Goal: Task Accomplishment & Management: Complete application form

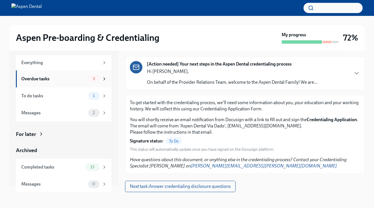
scroll to position [10, 0]
click at [55, 85] on div "Overdue tasks 3" at bounding box center [63, 78] width 95 height 17
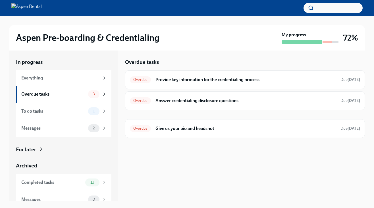
scroll to position [1, 0]
click at [167, 95] on div "Overdue Answer credentialing disclosure questions Due [DATE]" at bounding box center [245, 101] width 240 height 19
click at [170, 101] on h6 "Answer credentialing disclosure questions" at bounding box center [245, 101] width 180 height 6
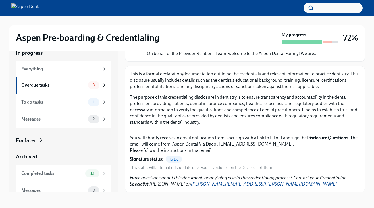
scroll to position [10, 0]
click at [179, 161] on span "To Do" at bounding box center [174, 159] width 16 height 4
click at [154, 158] on strong "Signature status:" at bounding box center [147, 159] width 34 height 6
click at [144, 162] on strong "Signature status:" at bounding box center [147, 159] width 34 height 6
click at [173, 160] on span "To Do" at bounding box center [174, 159] width 16 height 4
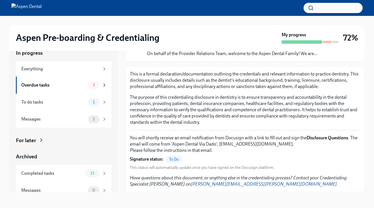
click at [164, 166] on span "This status will automatically update once you have signed on the Docusign plat…" at bounding box center [202, 167] width 145 height 5
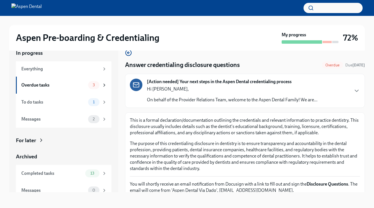
scroll to position [0, 0]
